Goal: Task Accomplishment & Management: Use online tool/utility

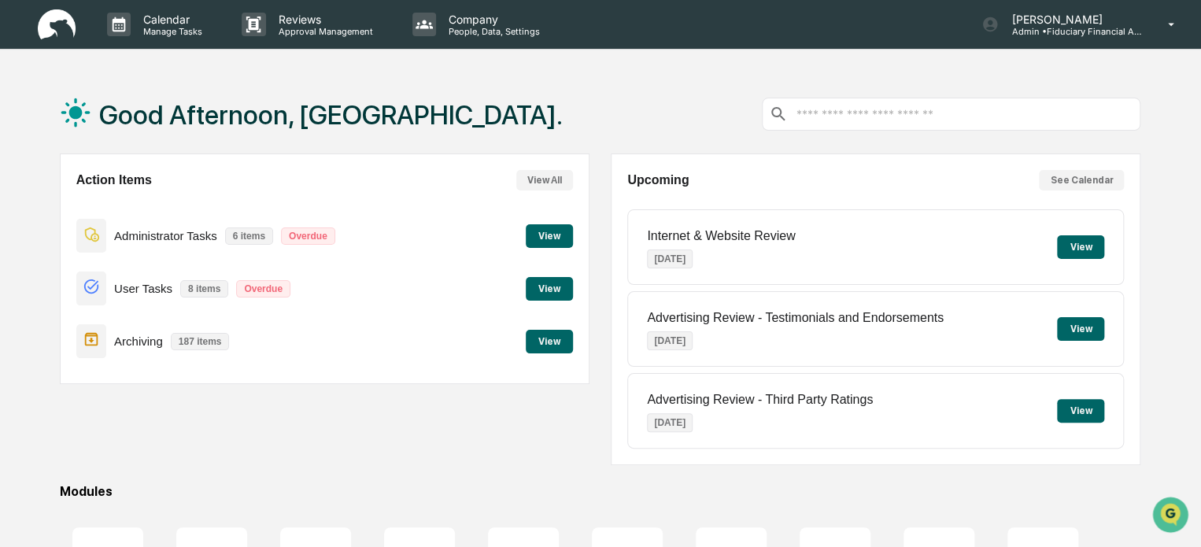
click at [557, 243] on button "View" at bounding box center [549, 236] width 47 height 24
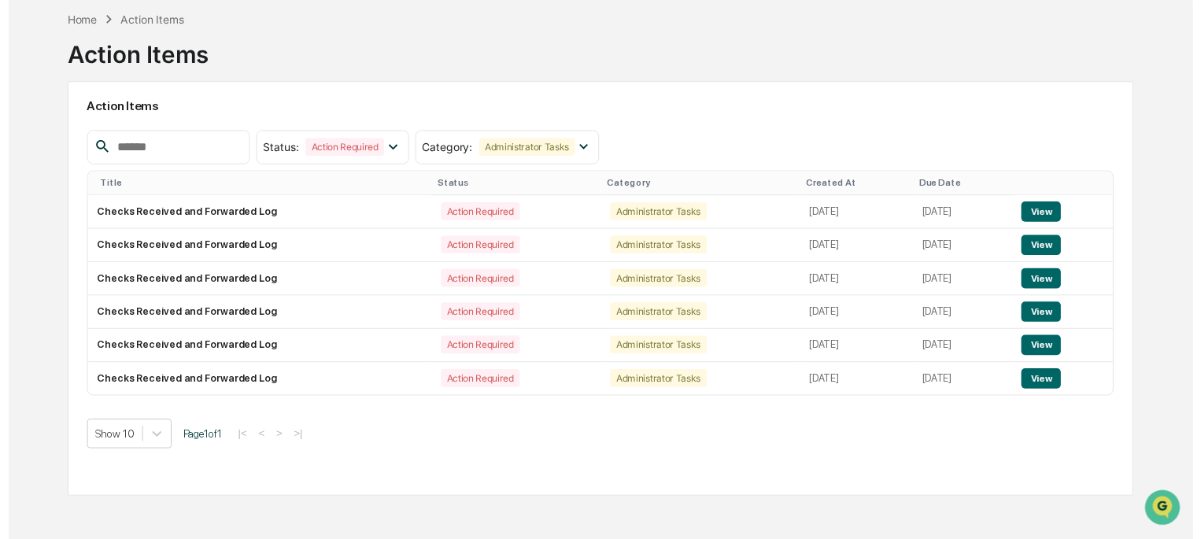
scroll to position [75, 0]
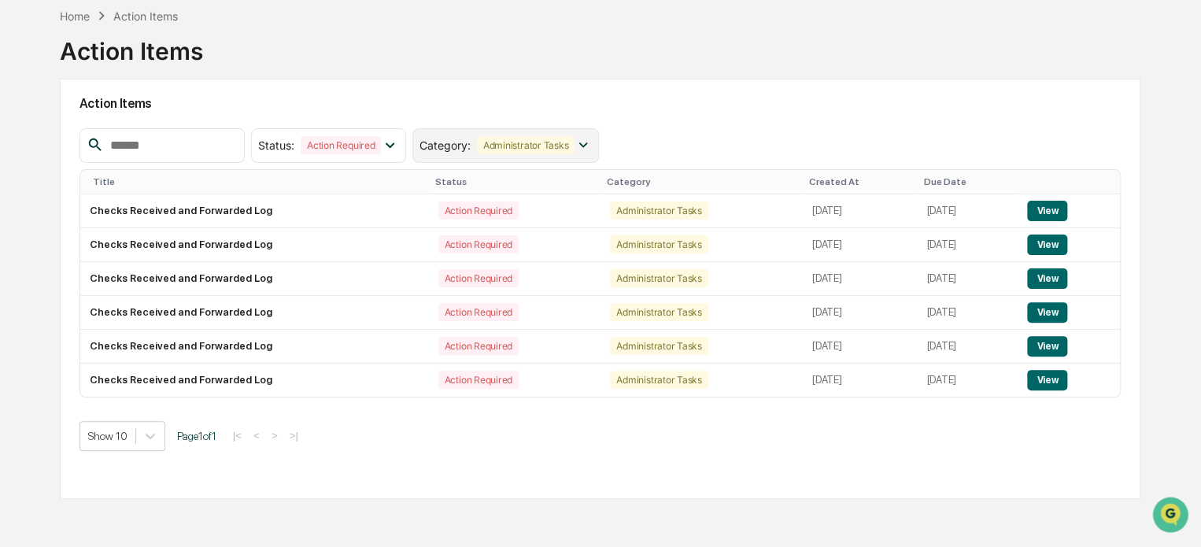
click at [579, 153] on div "Category : Administrator Tasks" at bounding box center [505, 145] width 187 height 35
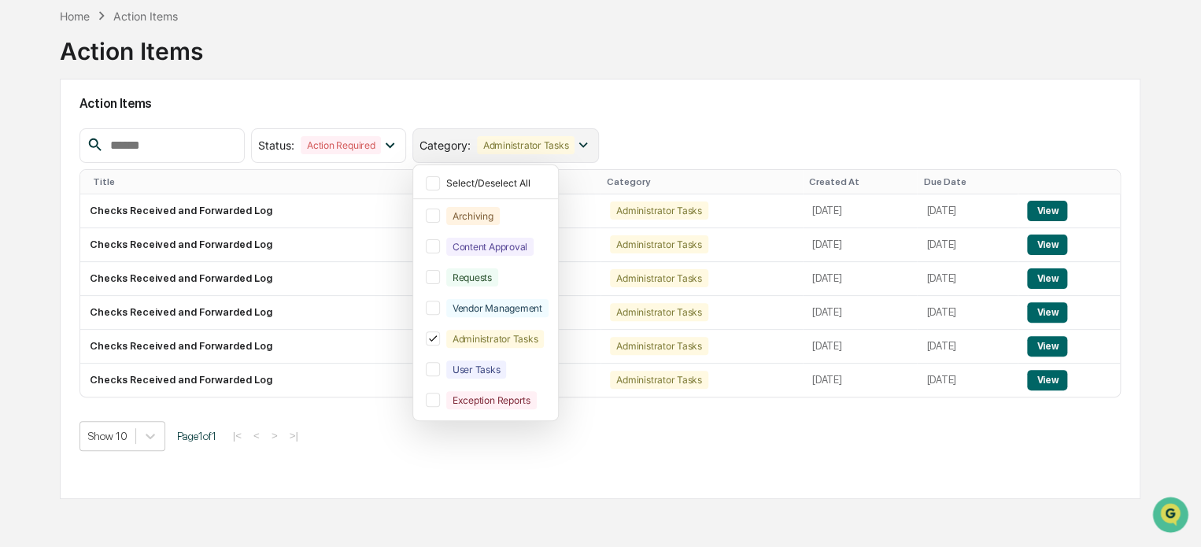
click at [579, 153] on div "Category : Administrator Tasks" at bounding box center [505, 145] width 187 height 35
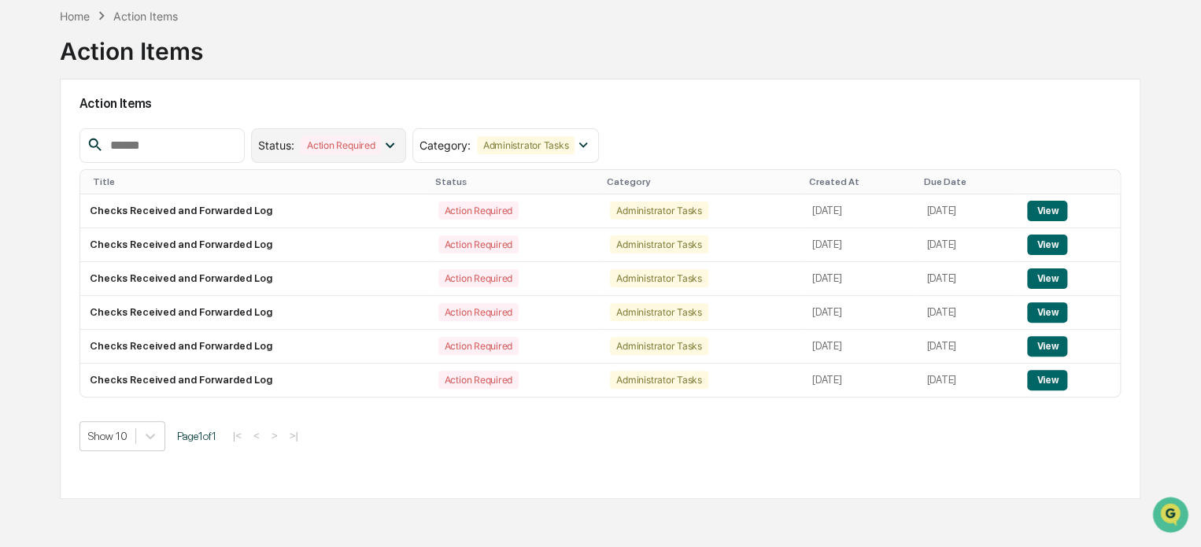
click at [398, 149] on icon at bounding box center [389, 144] width 17 height 17
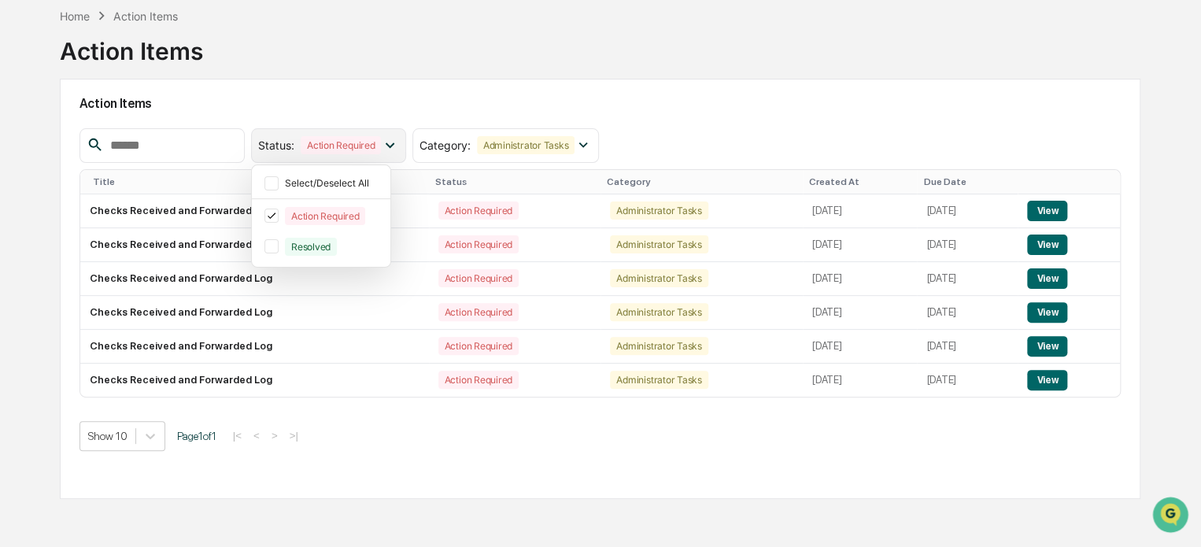
click at [398, 149] on icon at bounding box center [389, 144] width 17 height 17
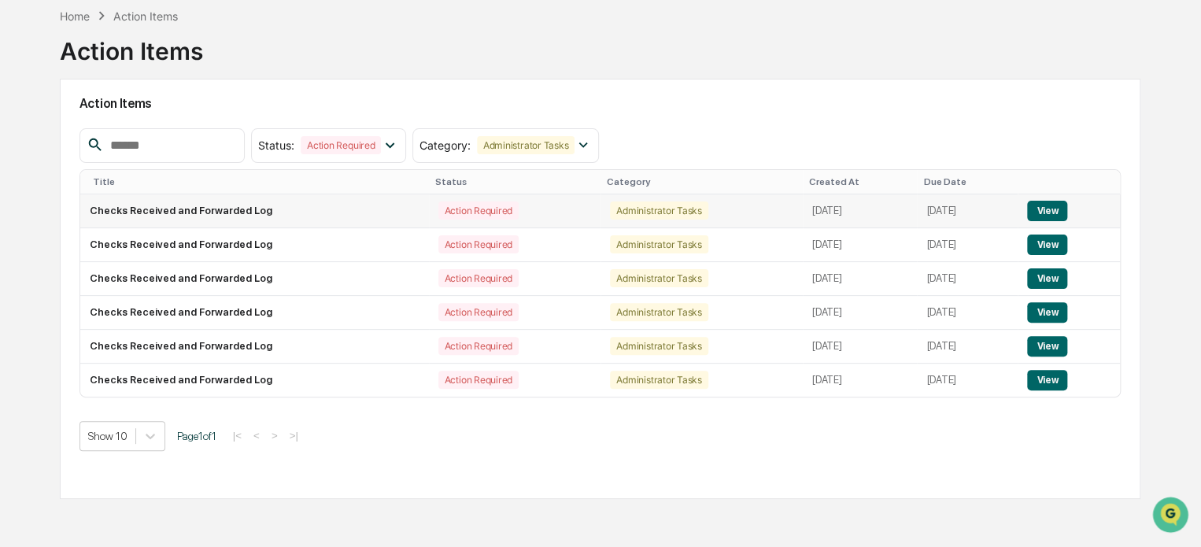
click at [439, 205] on div "Action Required" at bounding box center [478, 211] width 80 height 18
click at [1051, 208] on button "View" at bounding box center [1047, 211] width 40 height 20
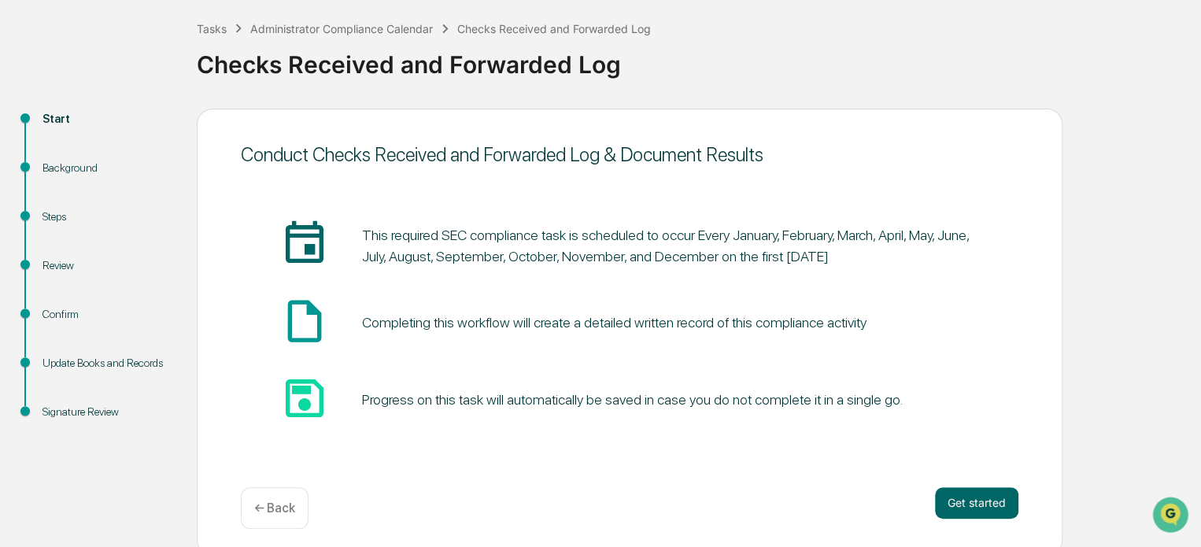
scroll to position [86, 0]
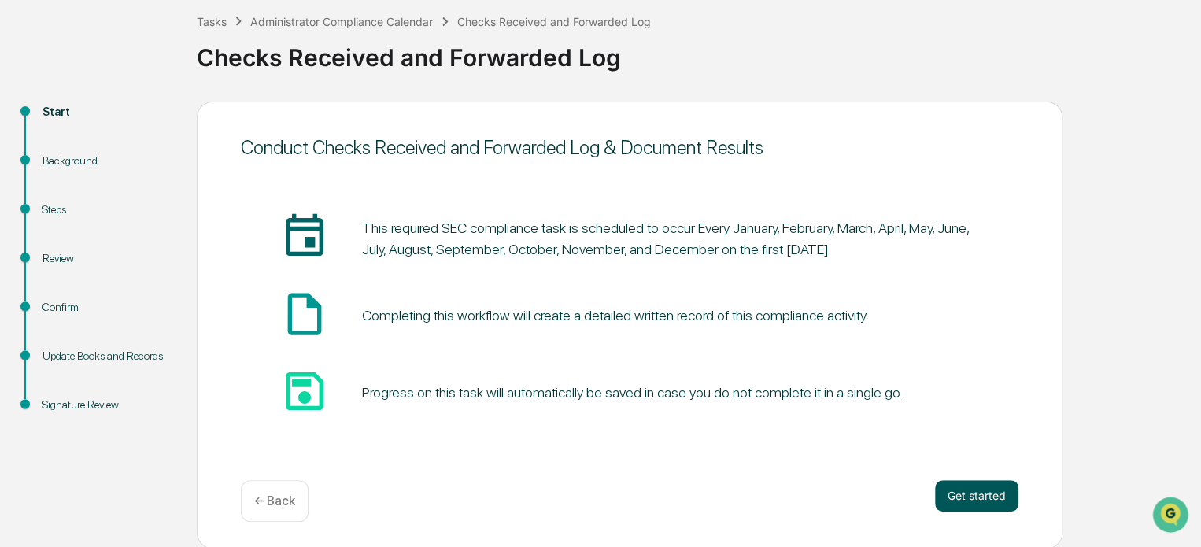
click at [979, 497] on button "Get started" at bounding box center [976, 495] width 83 height 31
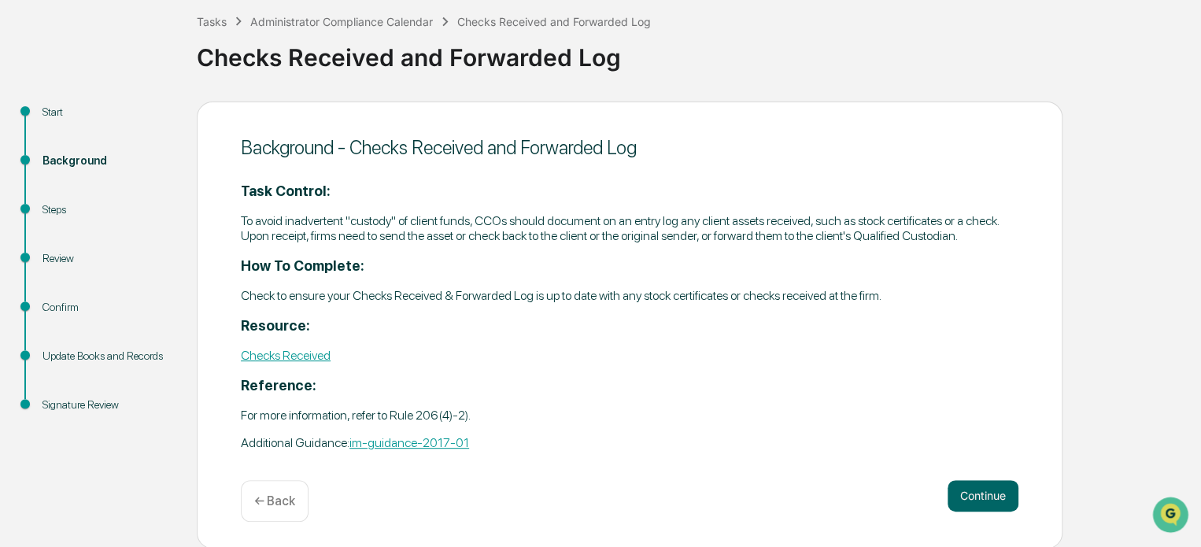
click at [979, 497] on button "Continue" at bounding box center [983, 495] width 71 height 31
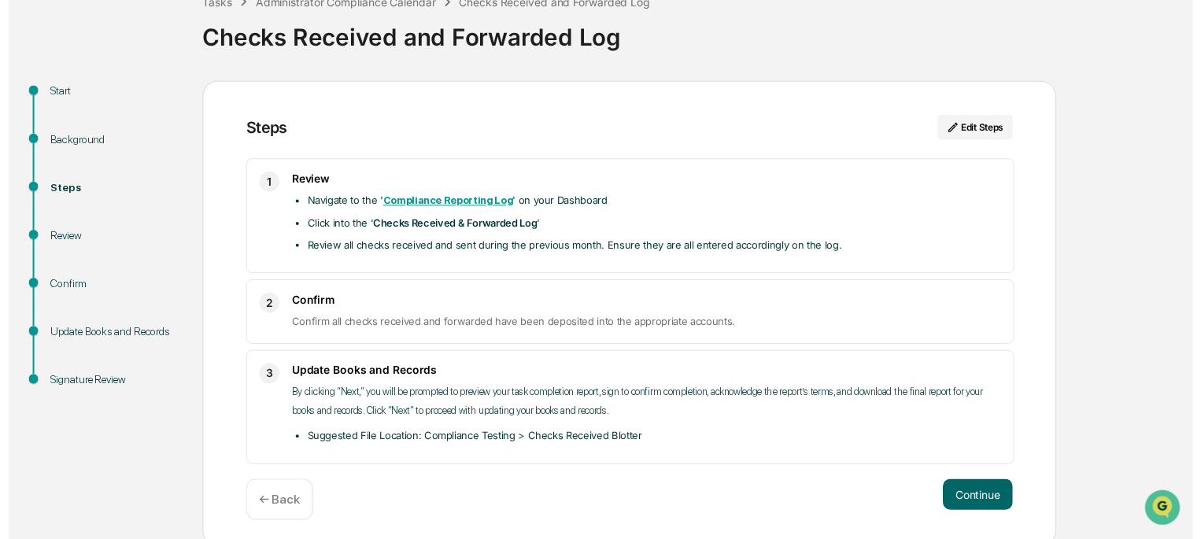
scroll to position [110, 0]
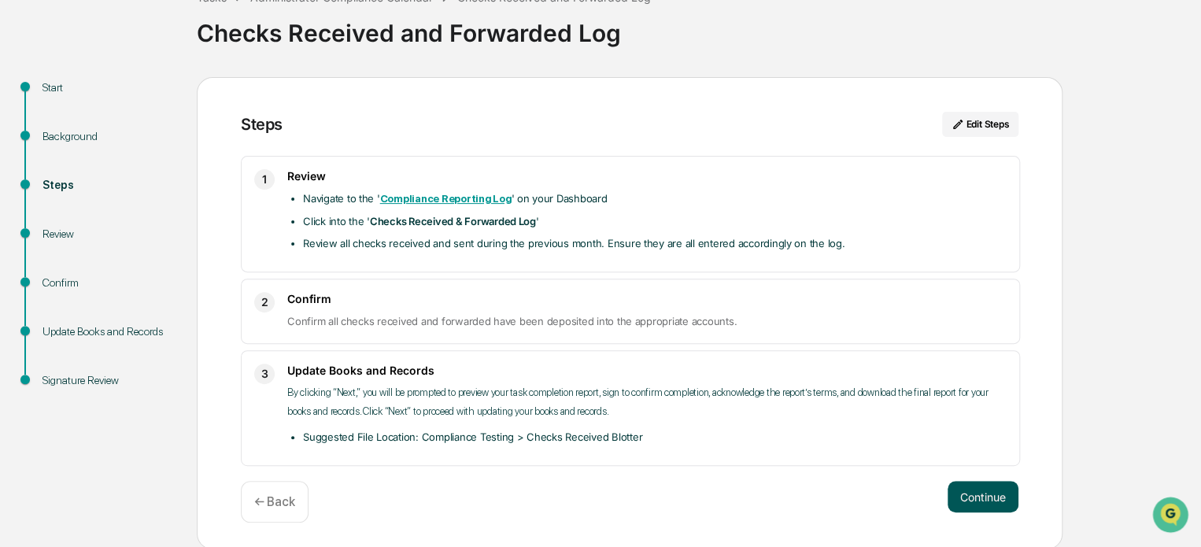
click at [967, 494] on button "Continue" at bounding box center [983, 496] width 71 height 31
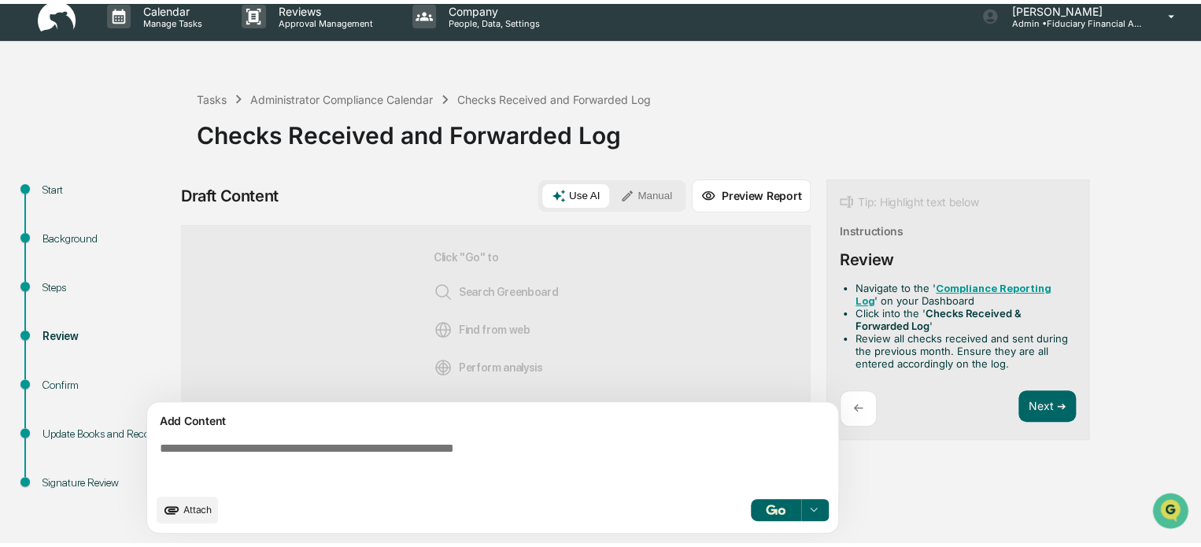
scroll to position [11, 0]
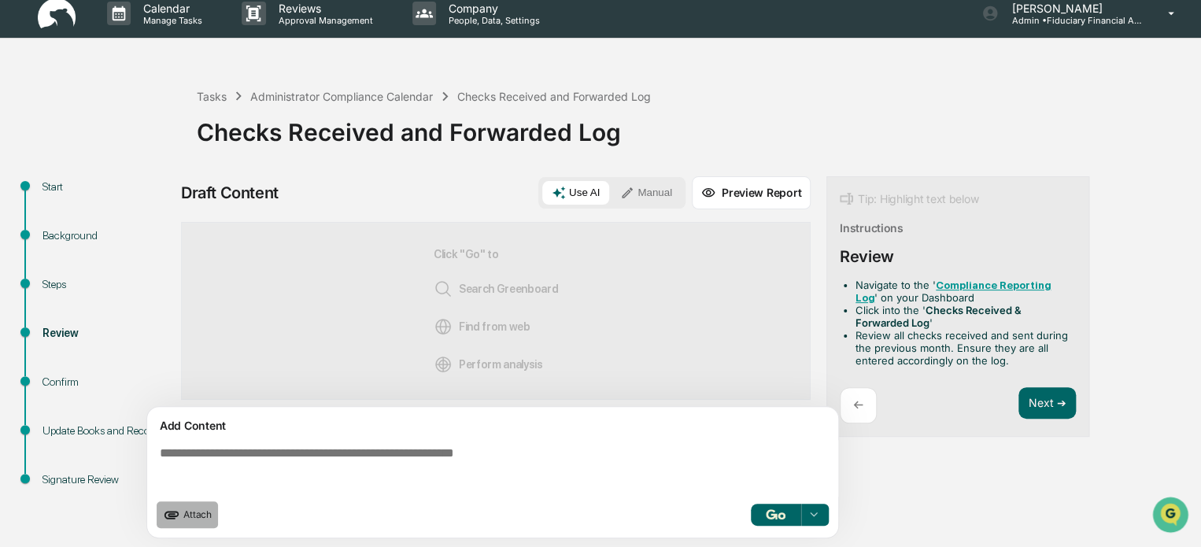
click at [174, 509] on icon "upload document" at bounding box center [171, 514] width 17 height 17
click at [501, 453] on textarea at bounding box center [495, 468] width 685 height 57
click at [816, 510] on icon at bounding box center [814, 515] width 13 height 13
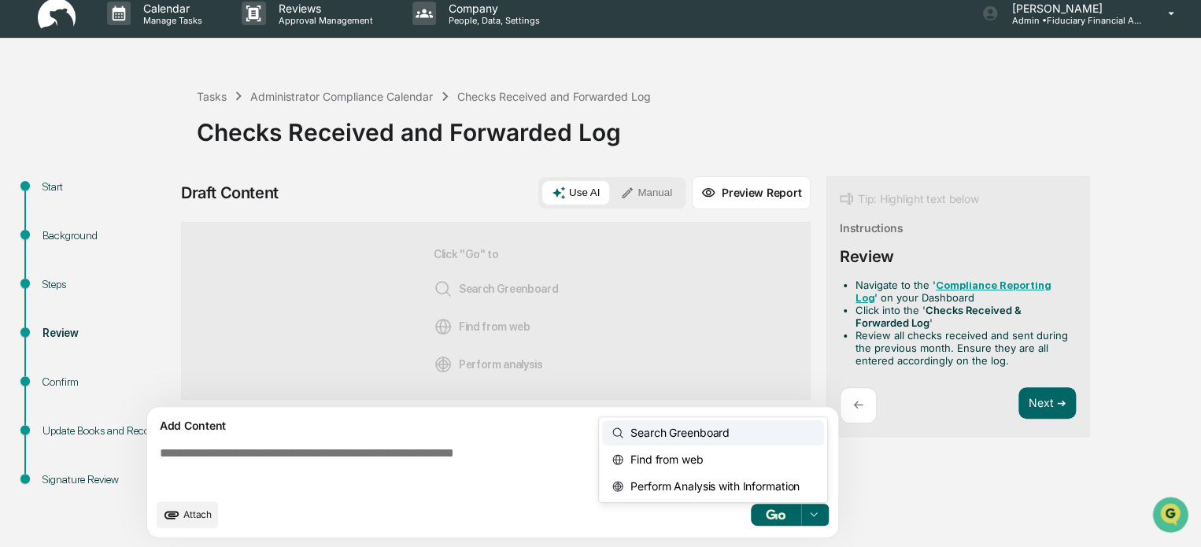
click at [705, 437] on span "Search Greenboard" at bounding box center [676, 432] width 105 height 25
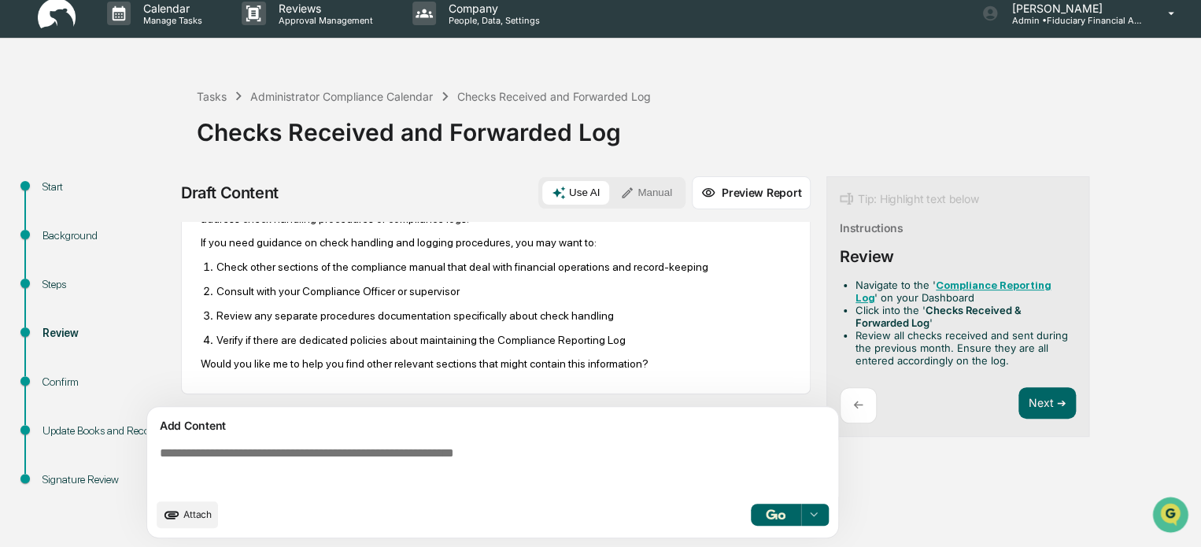
scroll to position [128, 0]
click at [651, 177] on div "Use AI Manual" at bounding box center [611, 192] width 147 height 31
click at [648, 183] on button "Manual" at bounding box center [646, 193] width 71 height 24
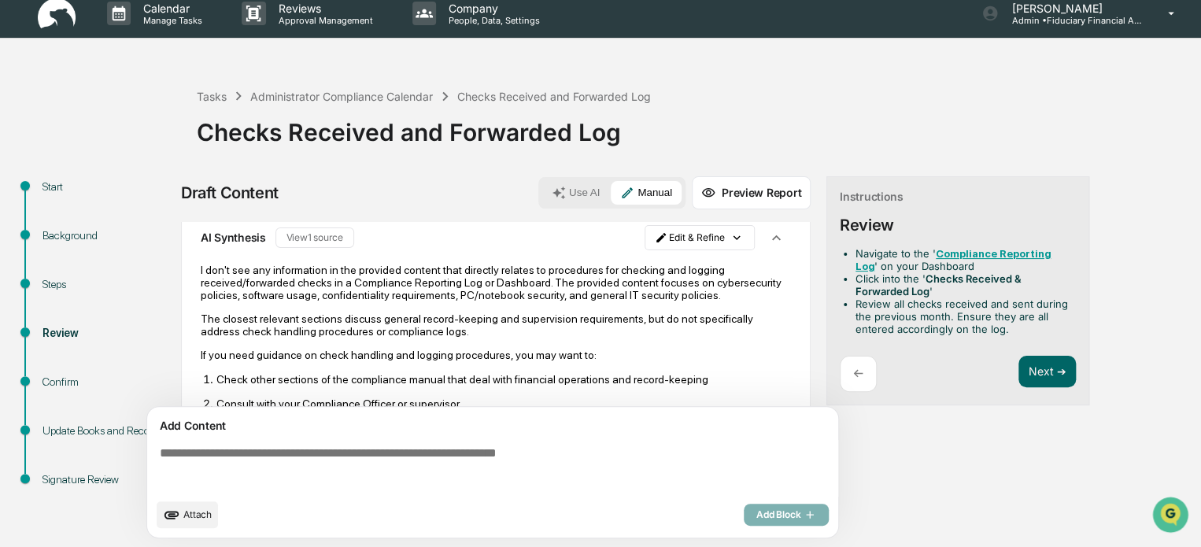
scroll to position [0, 0]
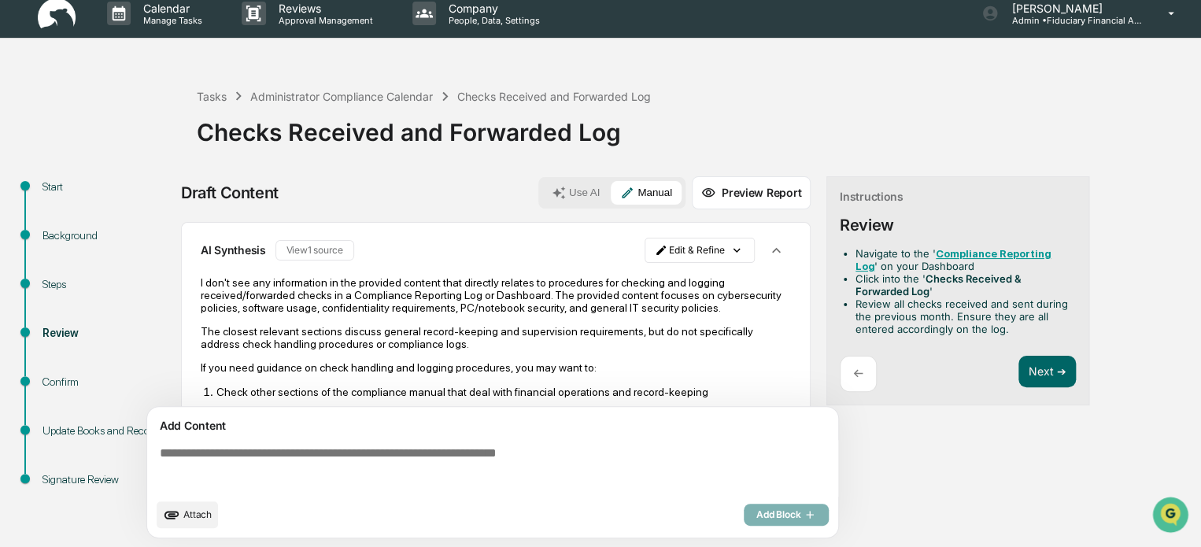
click at [501, 371] on p "If you need guidance on check handling and logging procedures, you may want to:" at bounding box center [496, 367] width 590 height 13
click at [1041, 389] on div "Next ➔" at bounding box center [1047, 374] width 57 height 37
click at [1041, 376] on button "Next ➔" at bounding box center [1047, 372] width 57 height 32
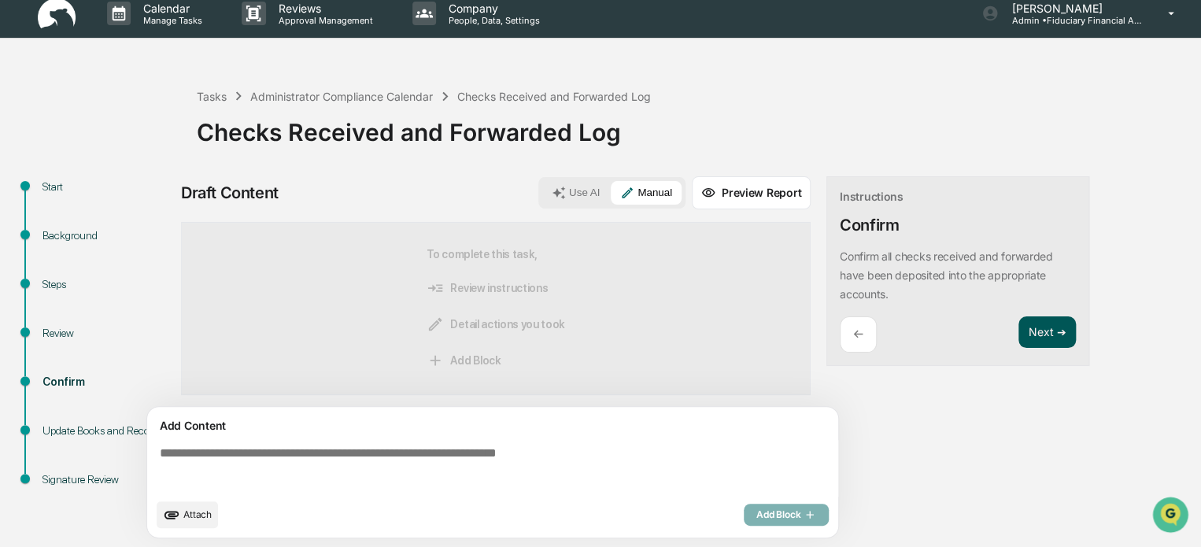
click at [1041, 338] on button "Next ➔" at bounding box center [1047, 332] width 57 height 32
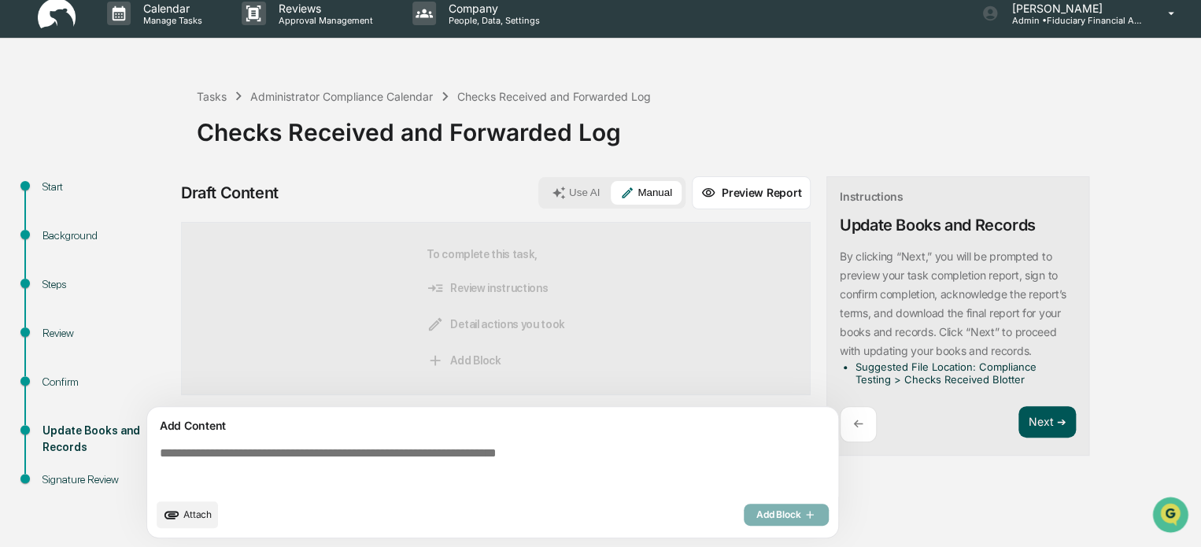
click at [1041, 406] on button "Next ➔" at bounding box center [1047, 422] width 57 height 32
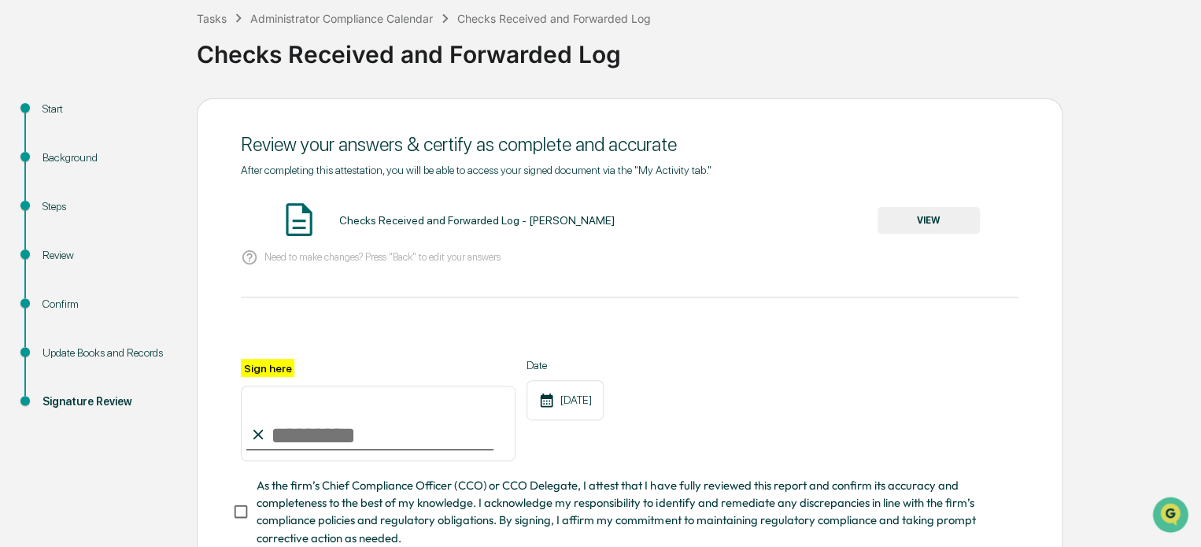
scroll to position [90, 0]
click at [942, 225] on button "VIEW" at bounding box center [929, 219] width 102 height 27
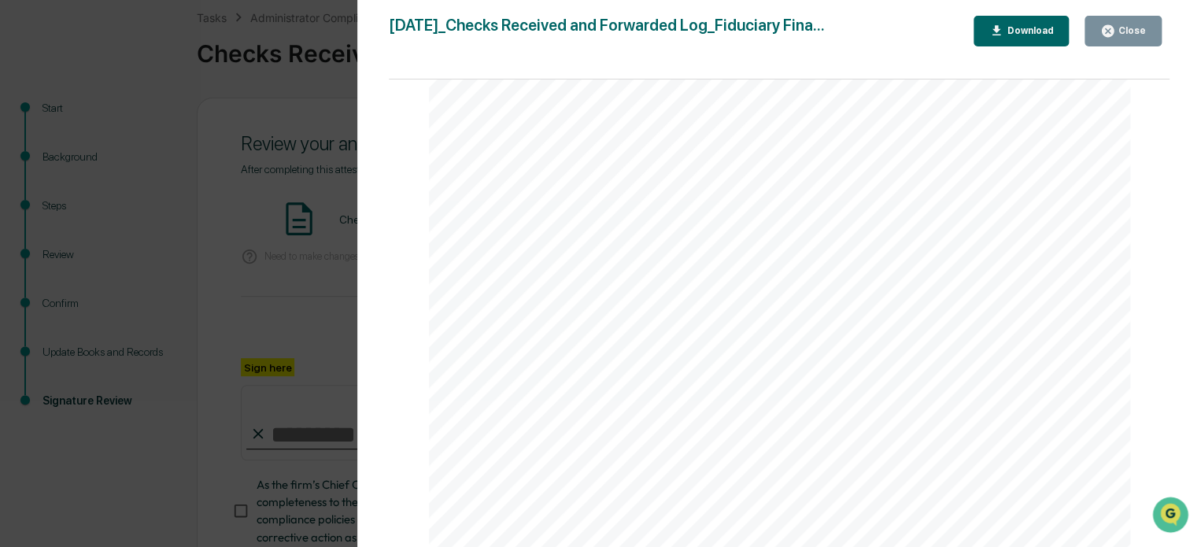
scroll to position [1181, 0]
click at [1126, 42] on button "Close" at bounding box center [1123, 31] width 77 height 31
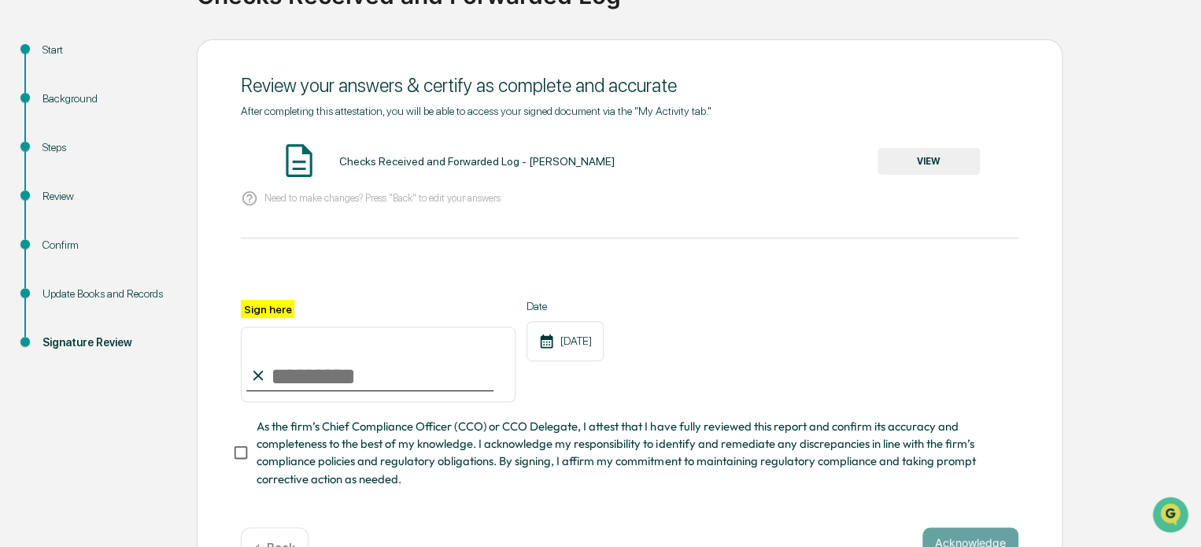
scroll to position [0, 0]
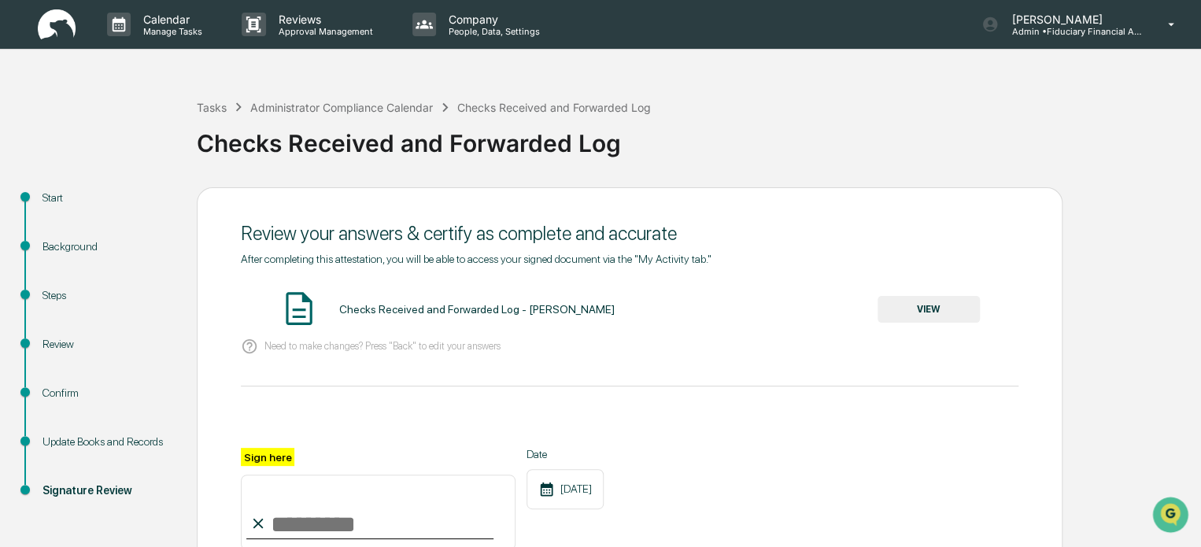
click at [66, 37] on img at bounding box center [57, 24] width 38 height 31
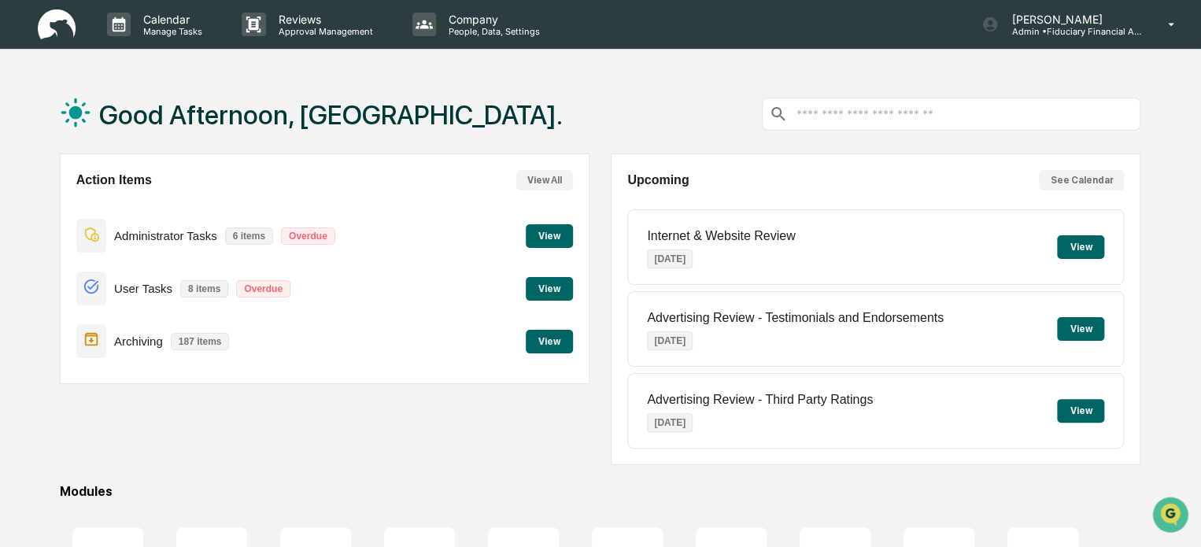
click at [539, 294] on button "View" at bounding box center [549, 289] width 47 height 24
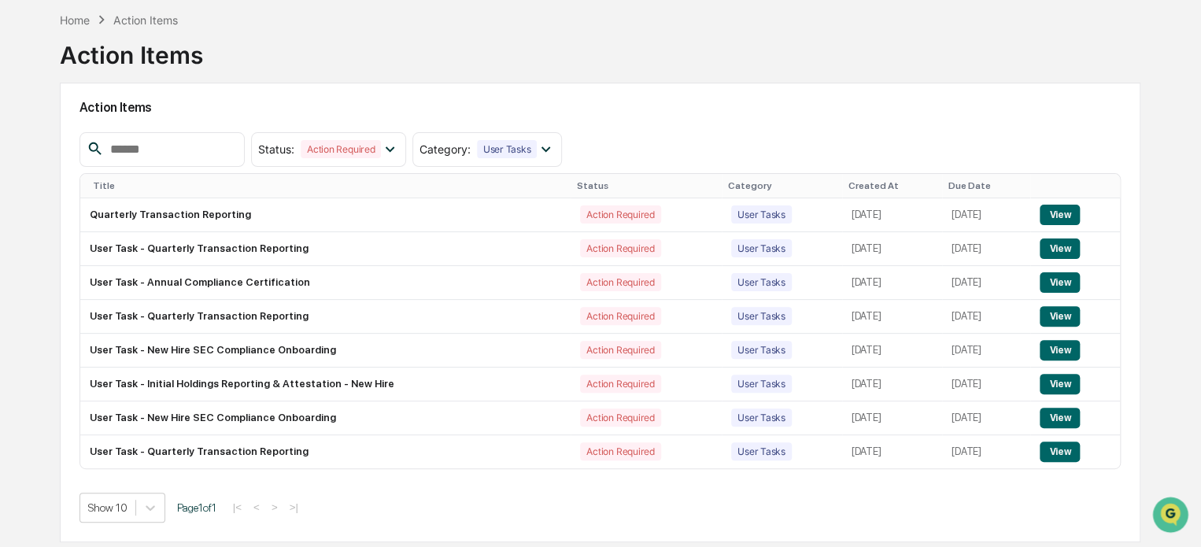
scroll to position [75, 0]
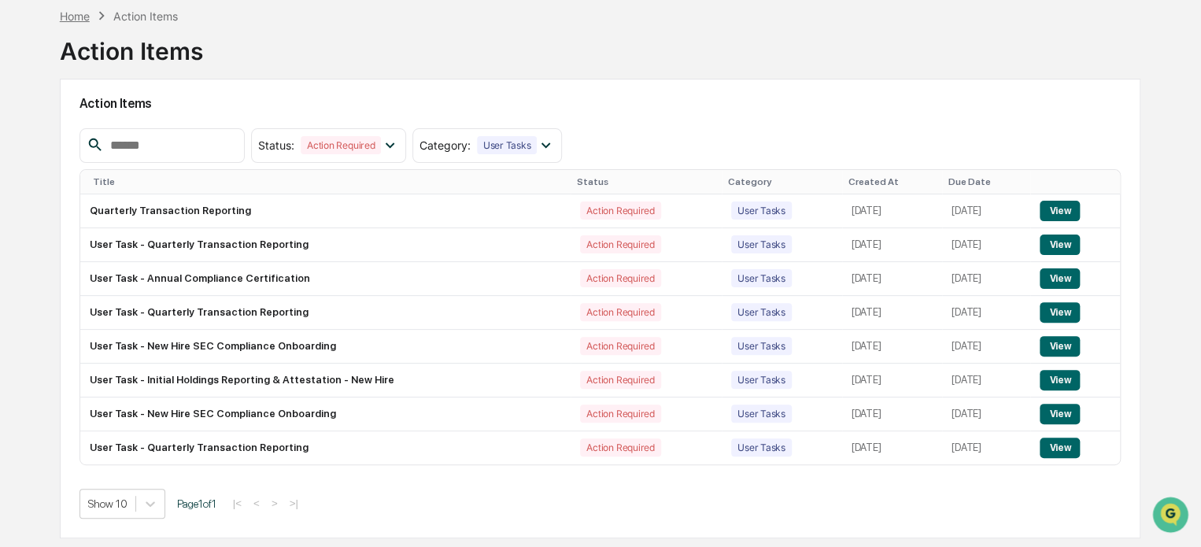
click at [82, 13] on div "Home" at bounding box center [75, 15] width 30 height 13
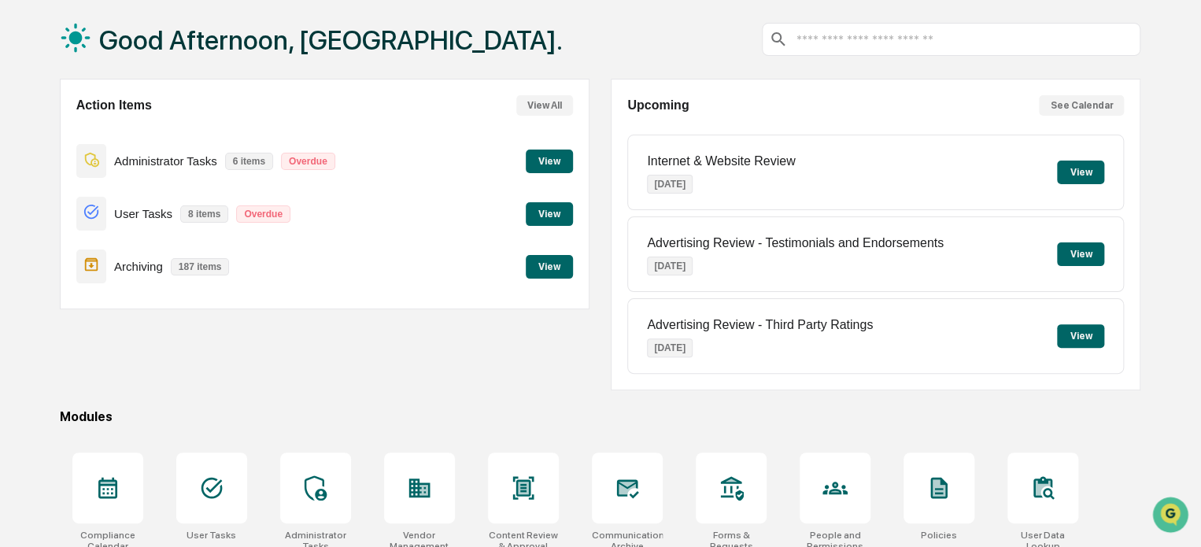
click at [549, 171] on button "View" at bounding box center [549, 162] width 47 height 24
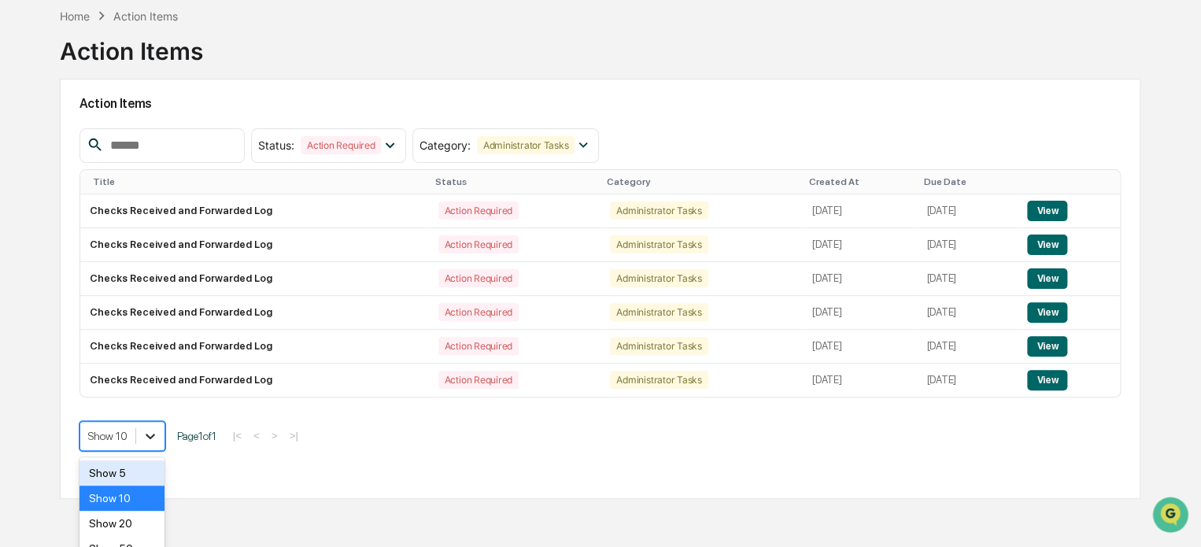
scroll to position [120, 0]
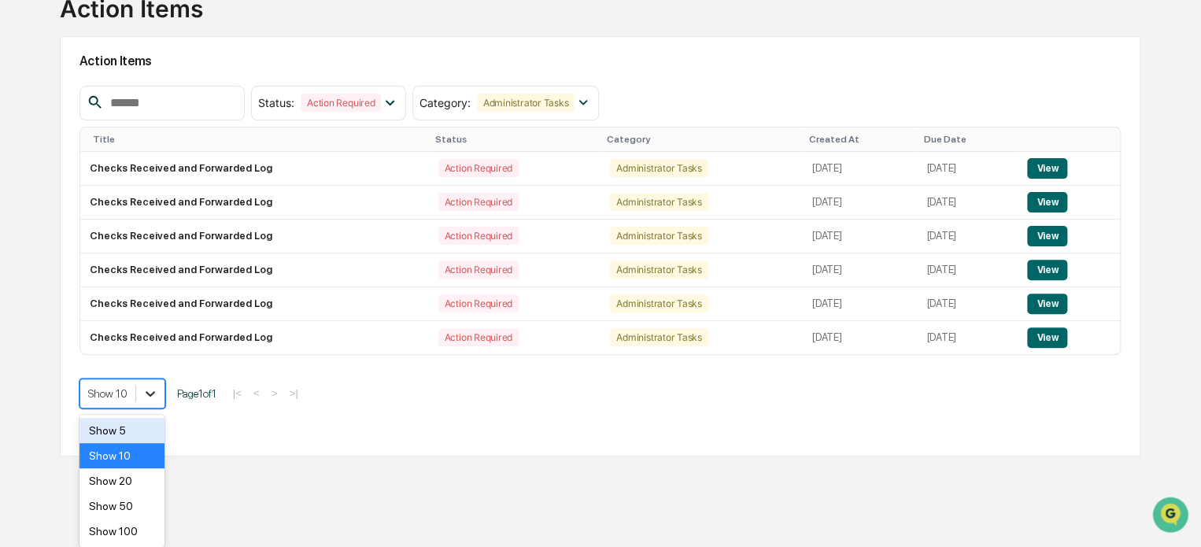
click at [152, 431] on body "Calendar Manage Tasks Reviews Approval Management Company People, Data, Setting…" at bounding box center [600, 194] width 1201 height 622
click at [139, 479] on div "Show 20" at bounding box center [122, 480] width 85 height 25
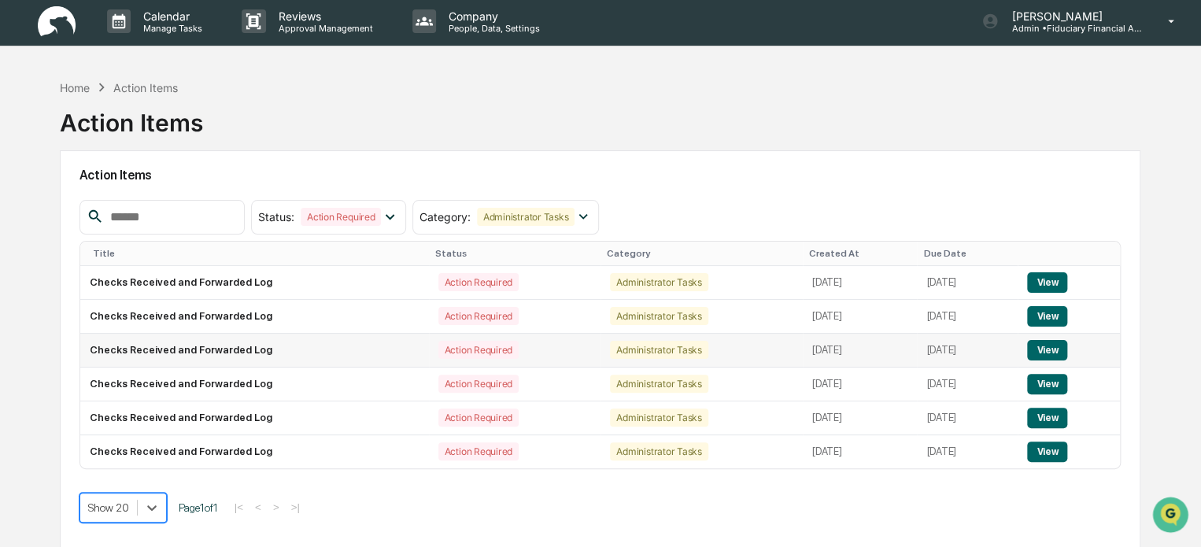
scroll to position [0, 0]
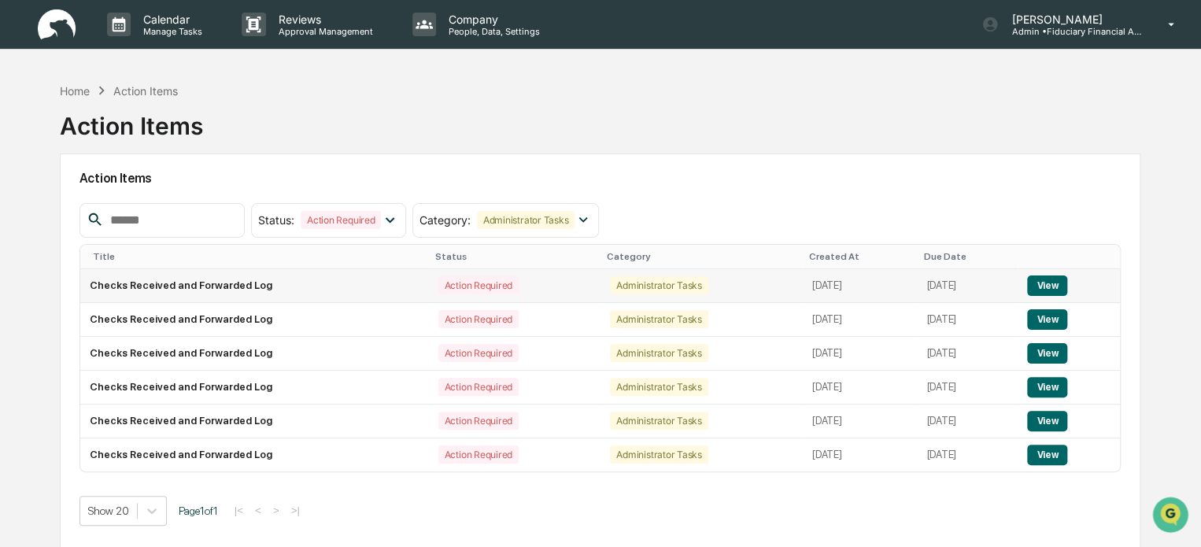
click at [1048, 290] on button "View" at bounding box center [1047, 286] width 40 height 20
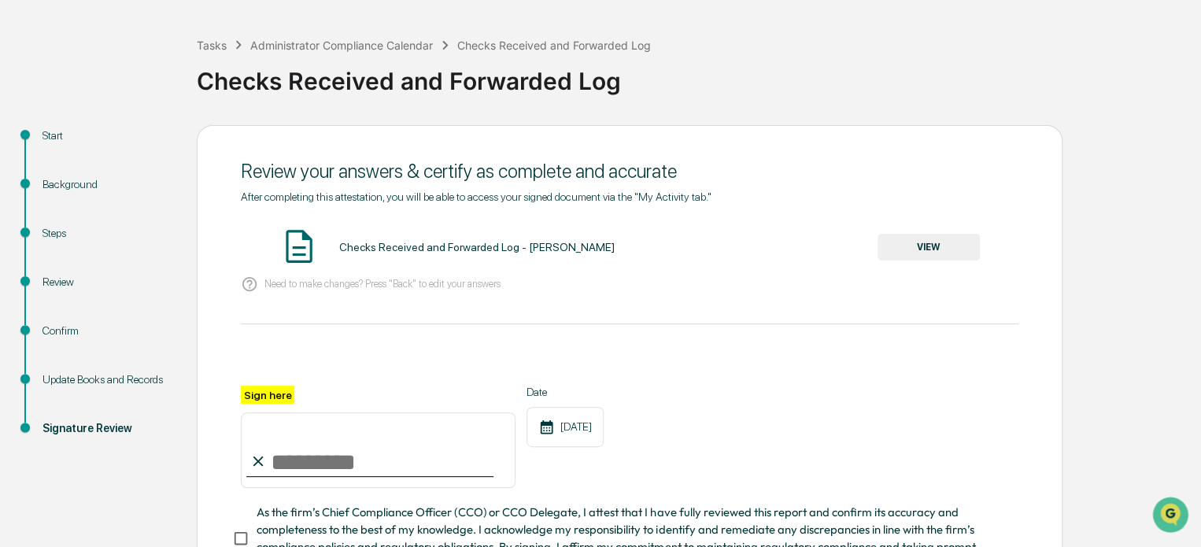
scroll to position [44, 0]
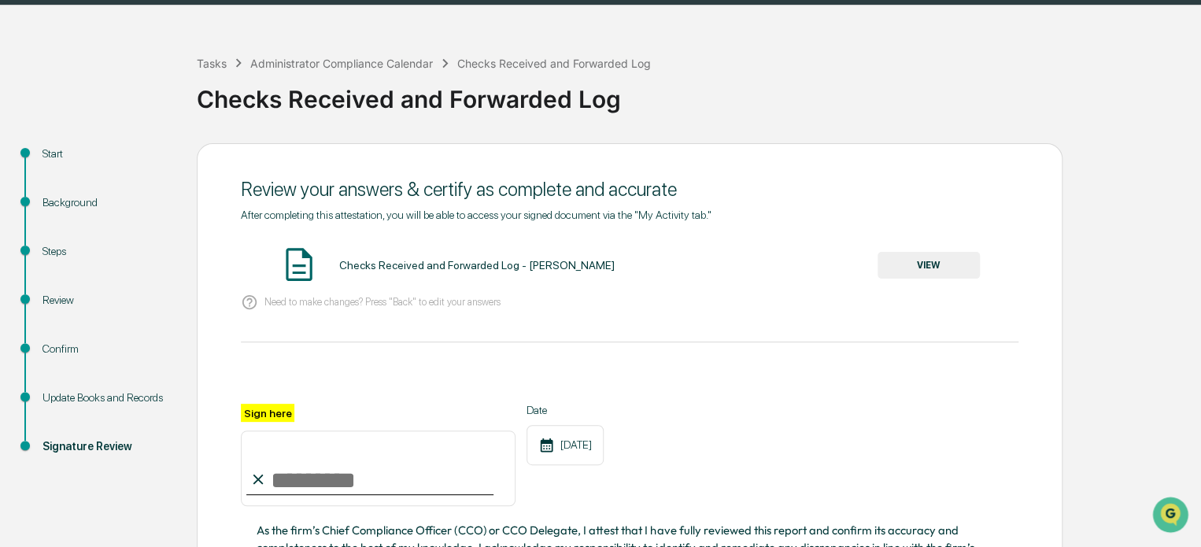
click at [56, 159] on div "Start" at bounding box center [107, 154] width 129 height 17
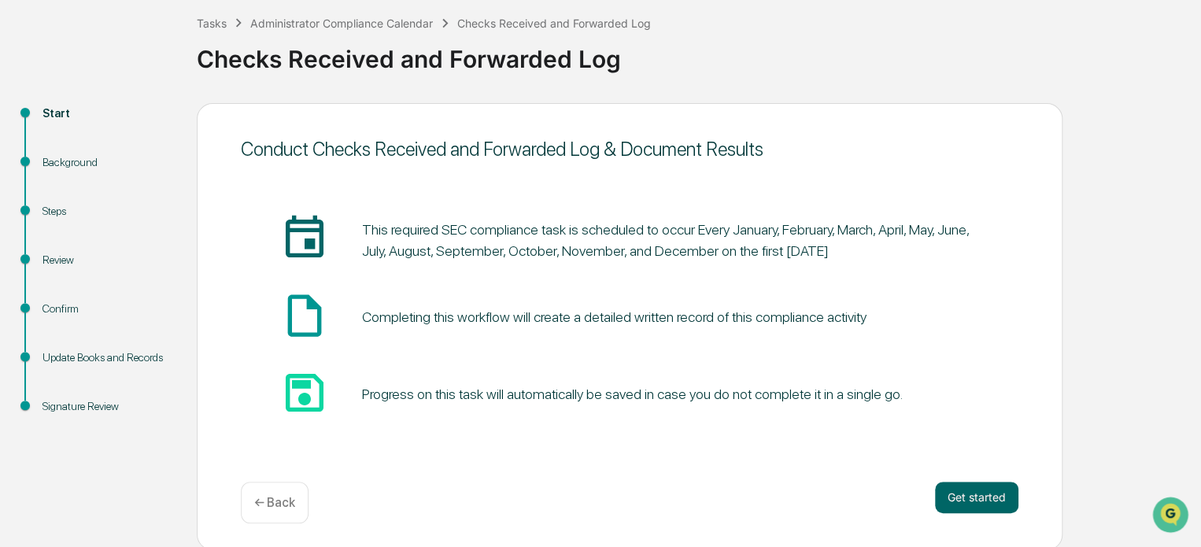
scroll to position [86, 0]
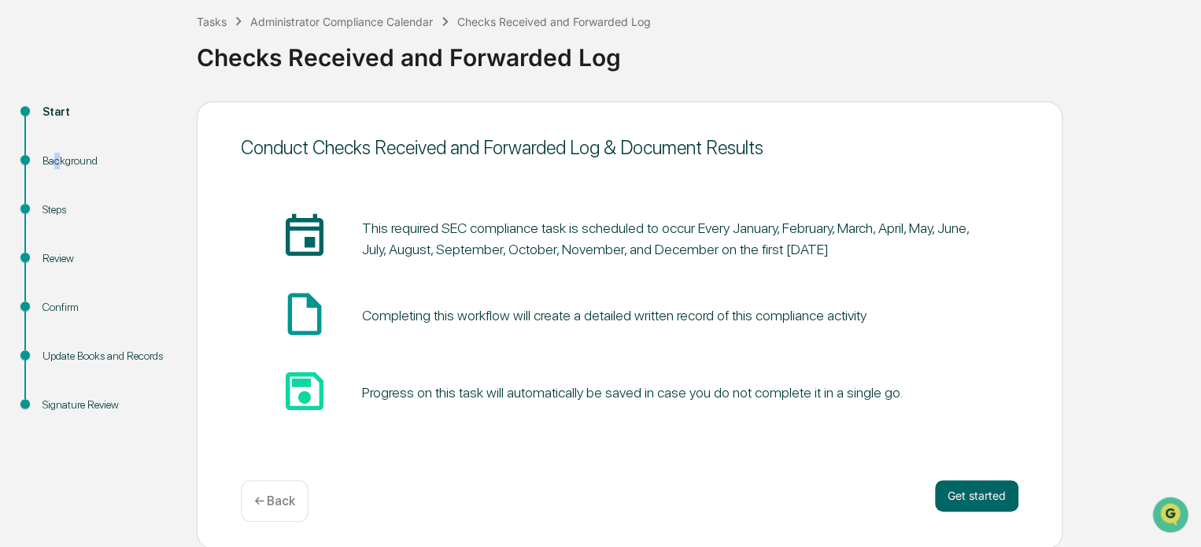
click at [58, 176] on div "Background" at bounding box center [107, 179] width 154 height 49
click at [72, 157] on div "Background" at bounding box center [107, 161] width 129 height 17
click at [47, 213] on div "Steps" at bounding box center [107, 210] width 129 height 17
click at [50, 265] on div "Review" at bounding box center [107, 258] width 129 height 17
click at [60, 324] on div "Confirm" at bounding box center [107, 325] width 154 height 49
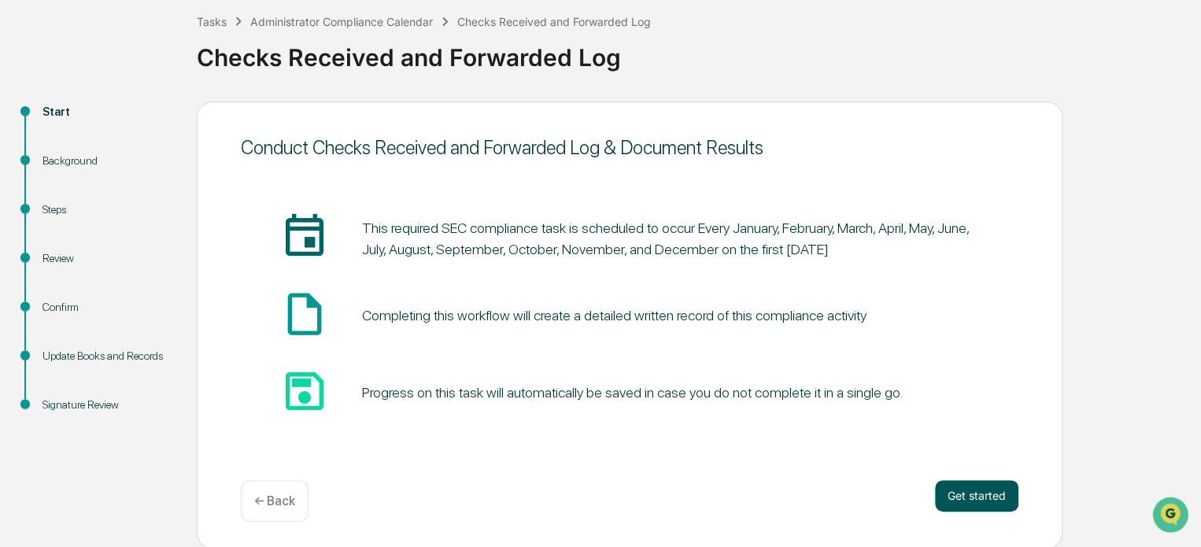
click at [975, 505] on button "Get started" at bounding box center [976, 495] width 83 height 31
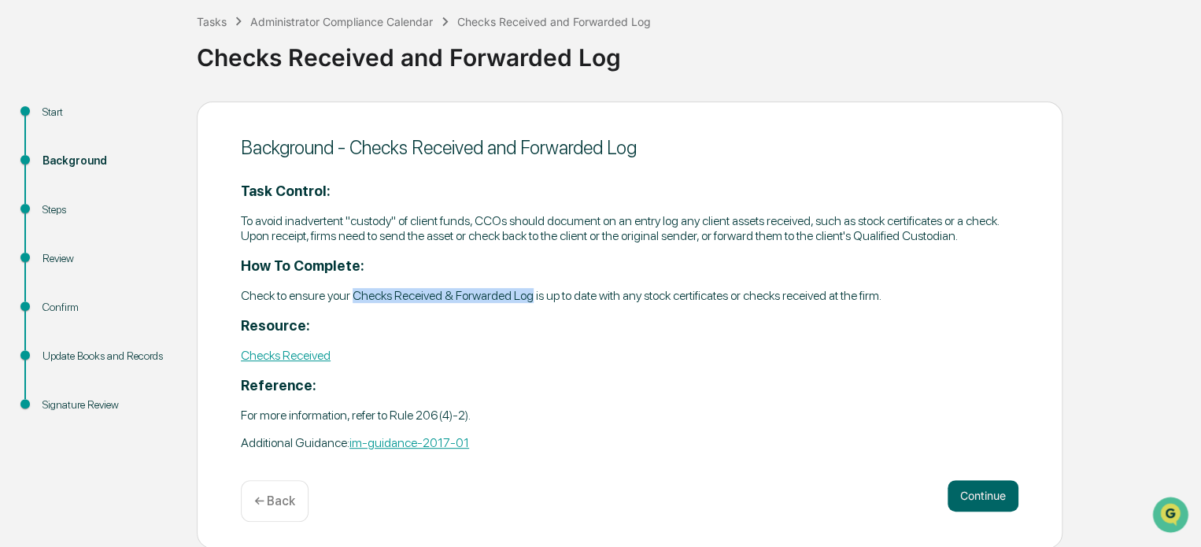
drag, startPoint x: 530, startPoint y: 296, endPoint x: 352, endPoint y: 292, distance: 177.9
click at [352, 292] on p "Check to ensure your Checks Received & Forwarded Log is up to date with any sto…" at bounding box center [630, 295] width 778 height 15
copy p "Checks Received & Forwarded Log"
click at [962, 491] on button "Continue" at bounding box center [983, 495] width 71 height 31
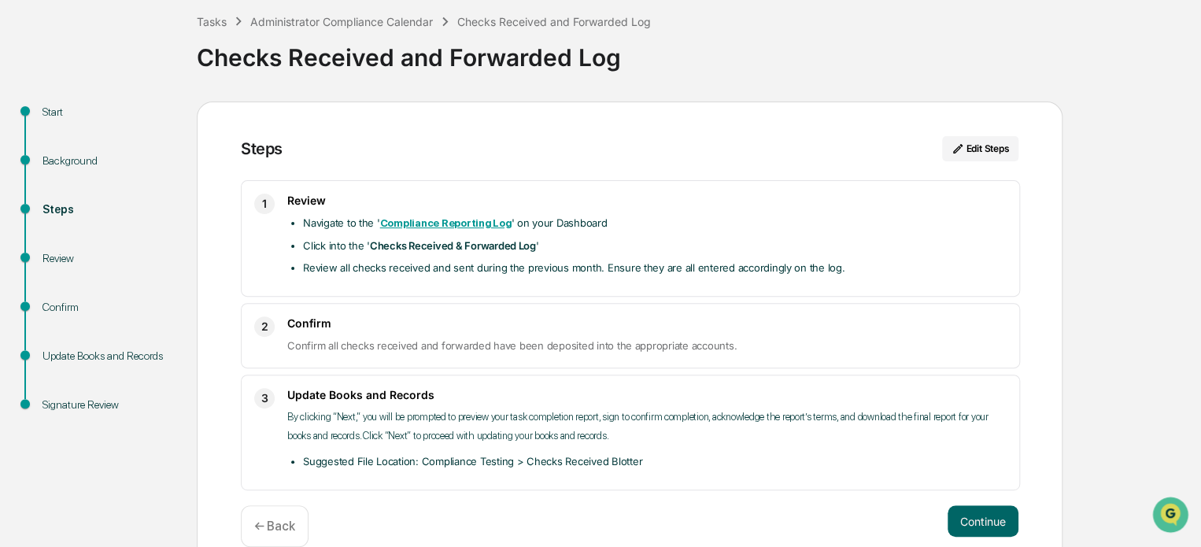
scroll to position [110, 0]
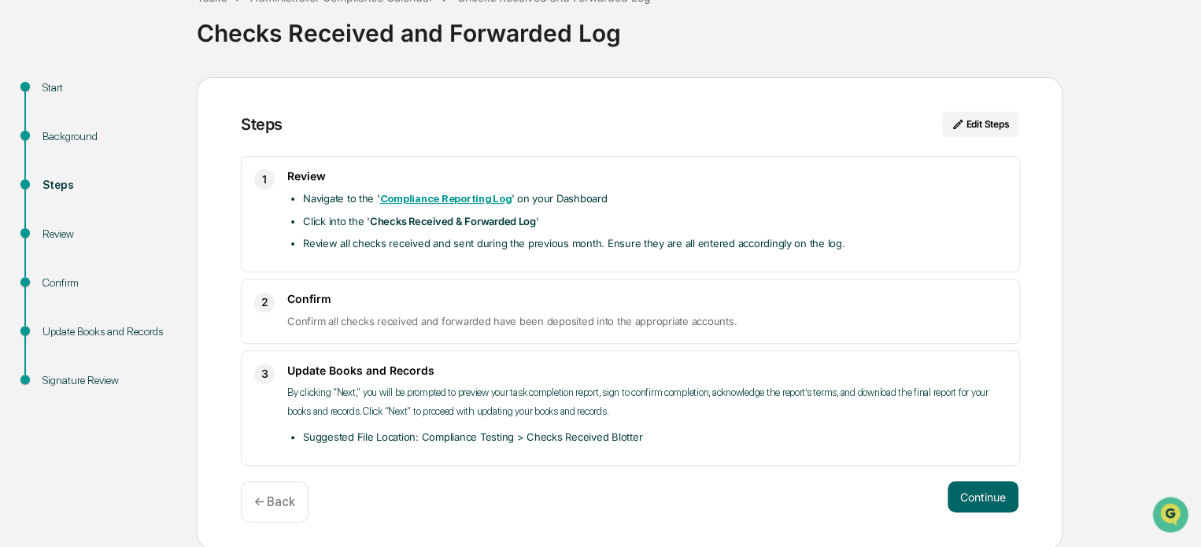
click at [548, 402] on p "By clicking “Next,” you will be prompted to preview your task completion report…" at bounding box center [646, 402] width 719 height 38
click at [1064, 377] on div "Start Background Steps Review Confirm Update Books and Records Signature Review…" at bounding box center [600, 313] width 1185 height 473
